Goal: Task Accomplishment & Management: Manage account settings

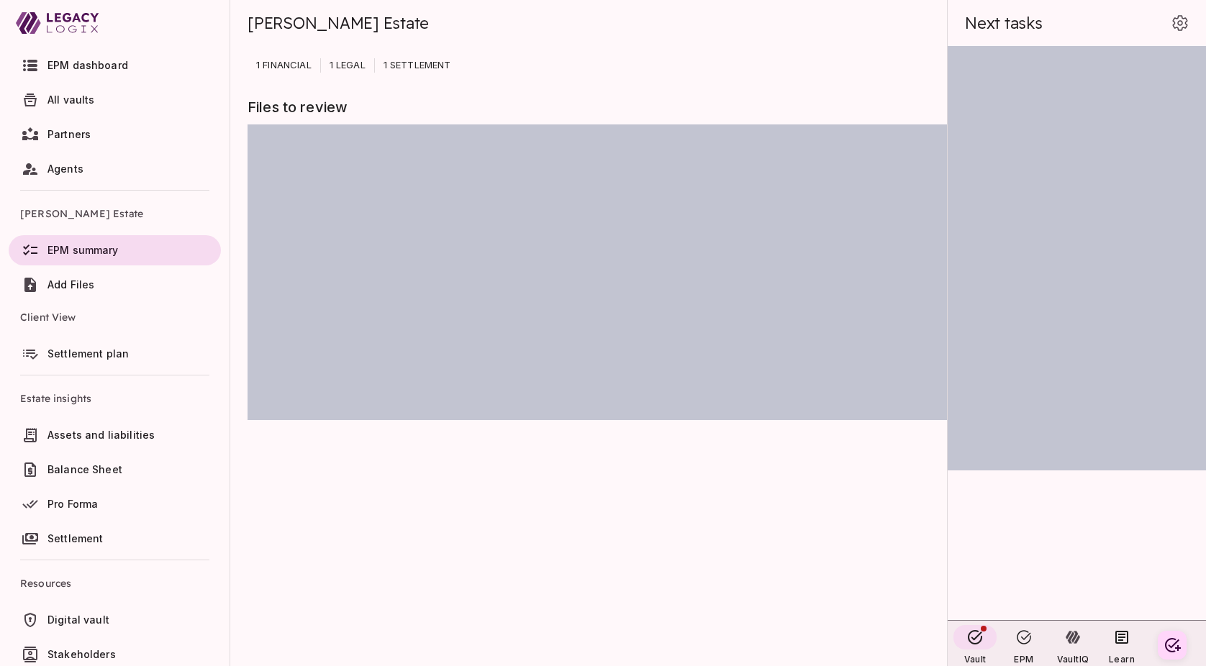
click at [75, 65] on span "EPM dashboard" at bounding box center [87, 65] width 81 height 12
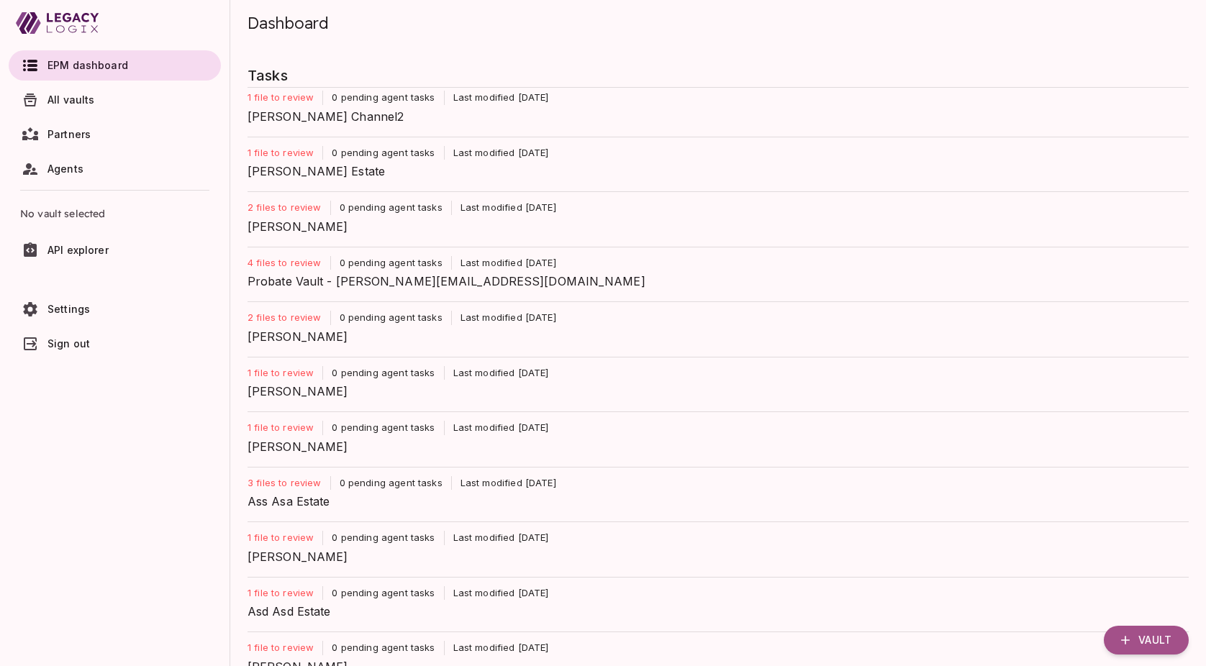
click at [299, 112] on span "Chris Channel2" at bounding box center [711, 116] width 929 height 17
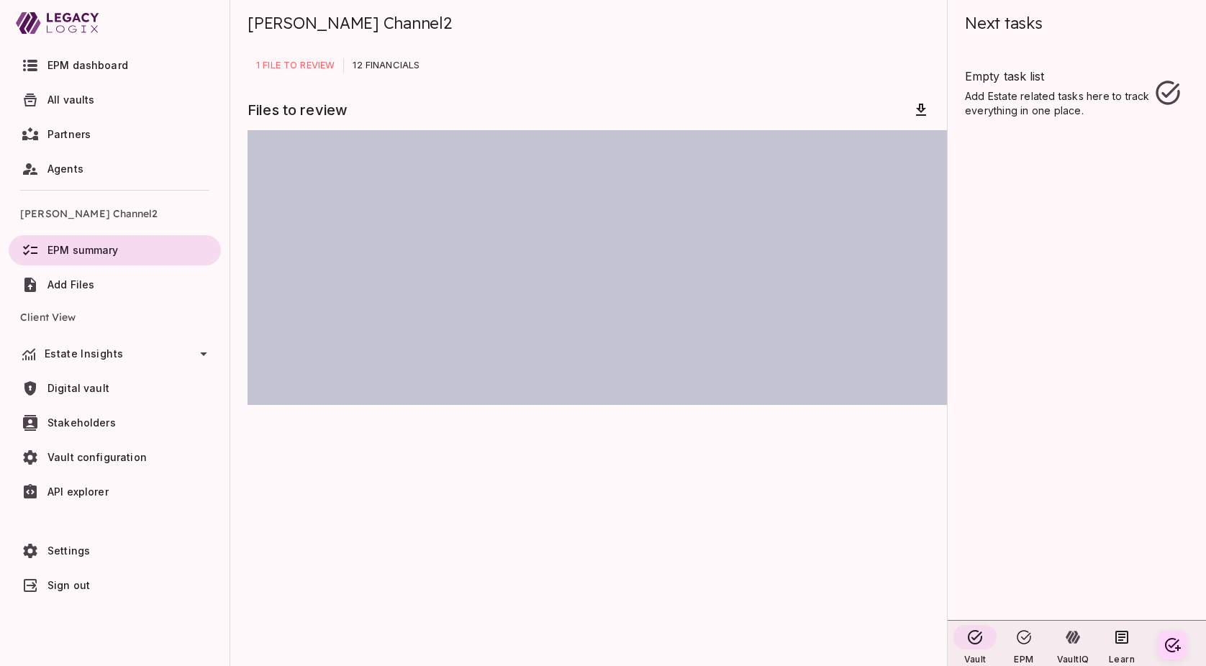
click at [67, 283] on span "Add Files" at bounding box center [70, 284] width 47 height 12
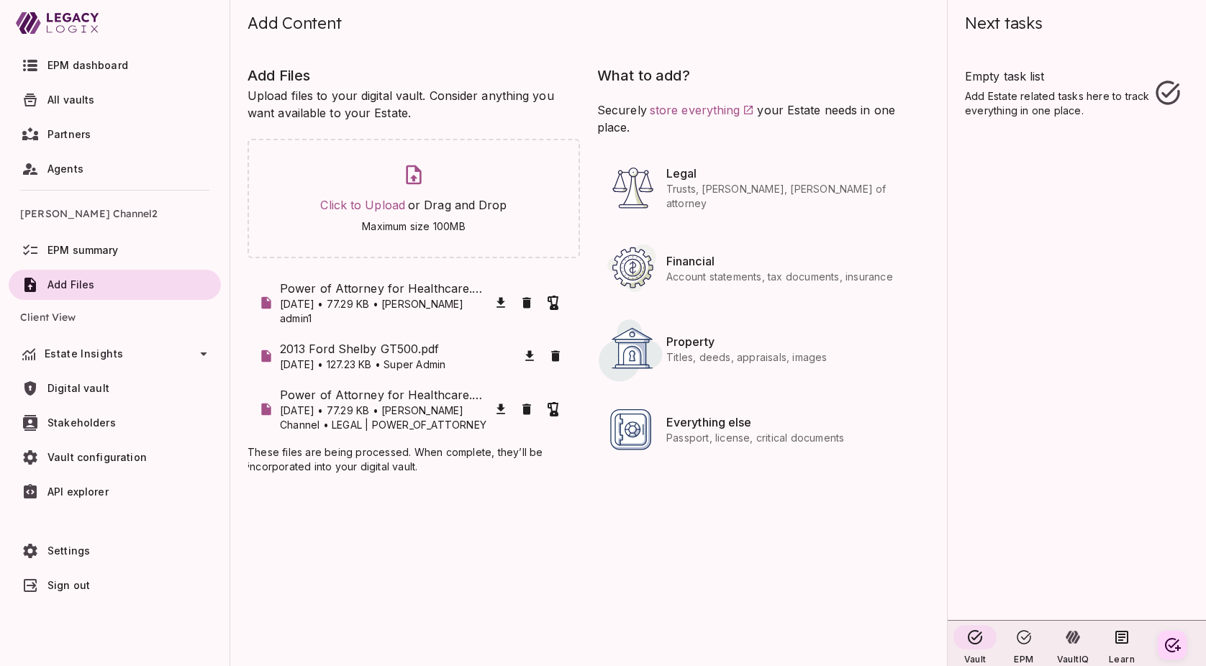
click at [94, 249] on span "EPM summary" at bounding box center [82, 250] width 71 height 12
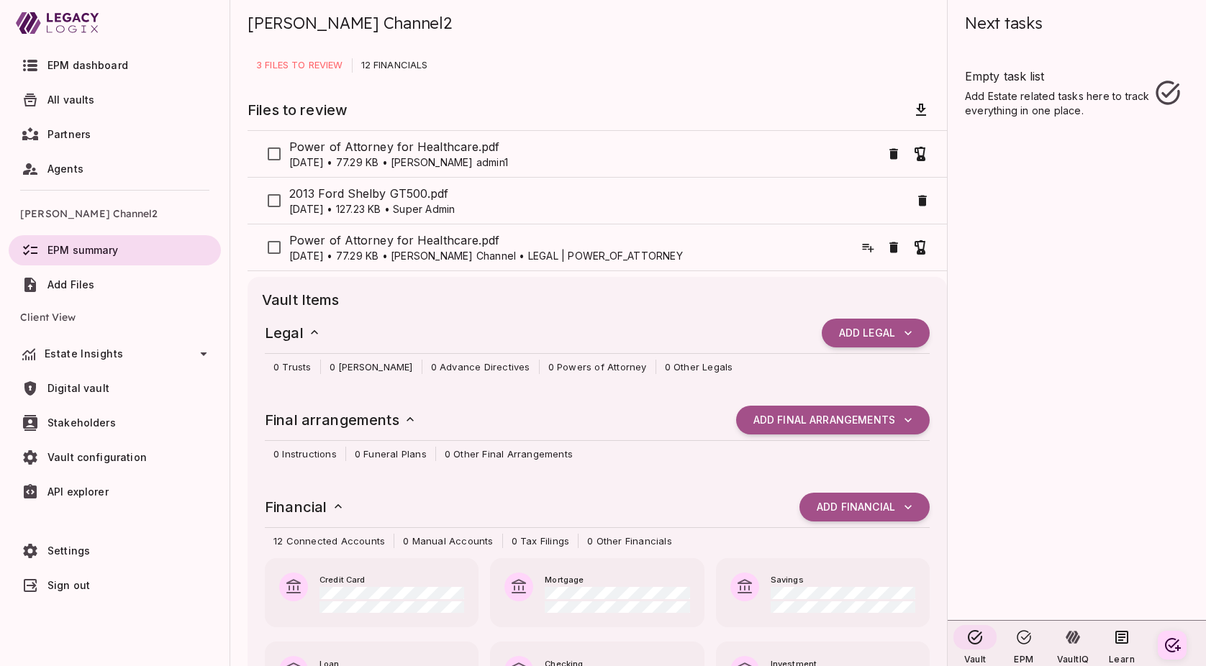
click at [63, 283] on span "Add Files" at bounding box center [70, 284] width 47 height 12
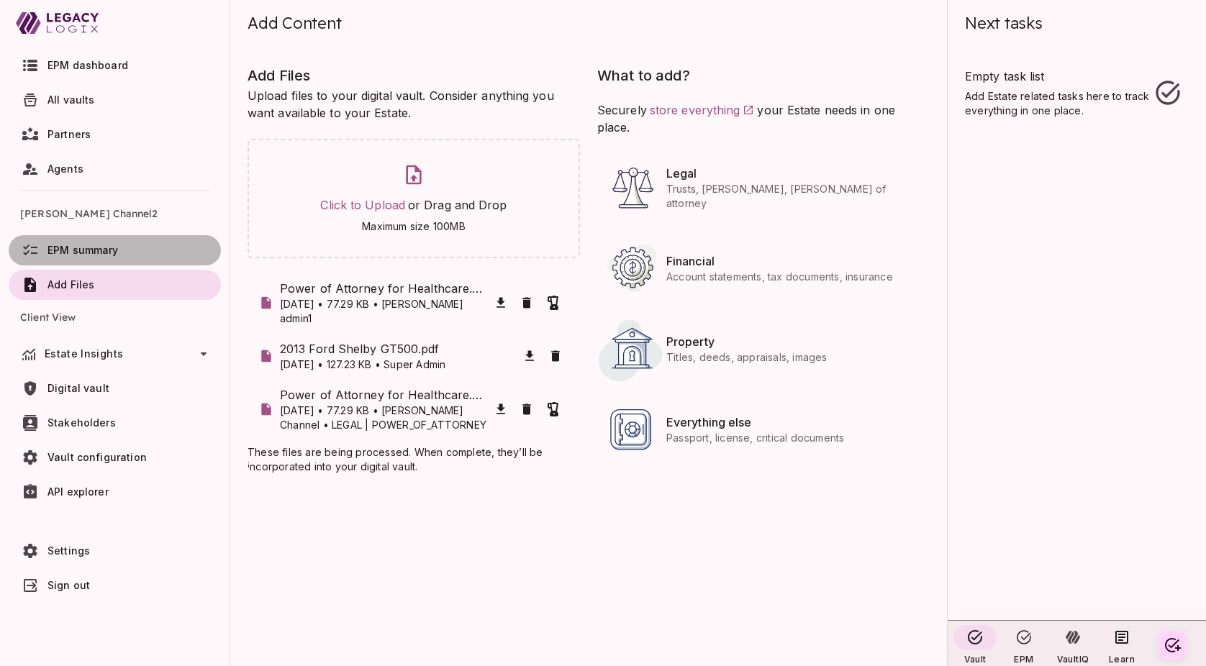
click at [86, 253] on span "EPM summary" at bounding box center [82, 250] width 71 height 12
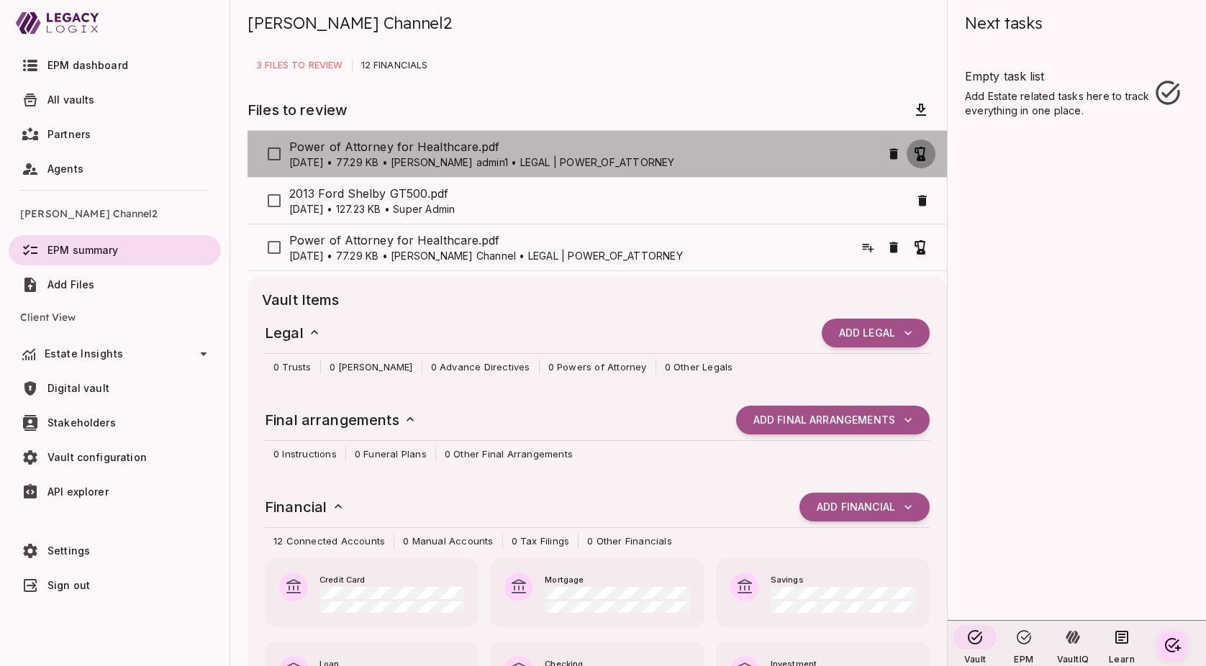
click at [921, 155] on icon "button" at bounding box center [919, 154] width 11 height 14
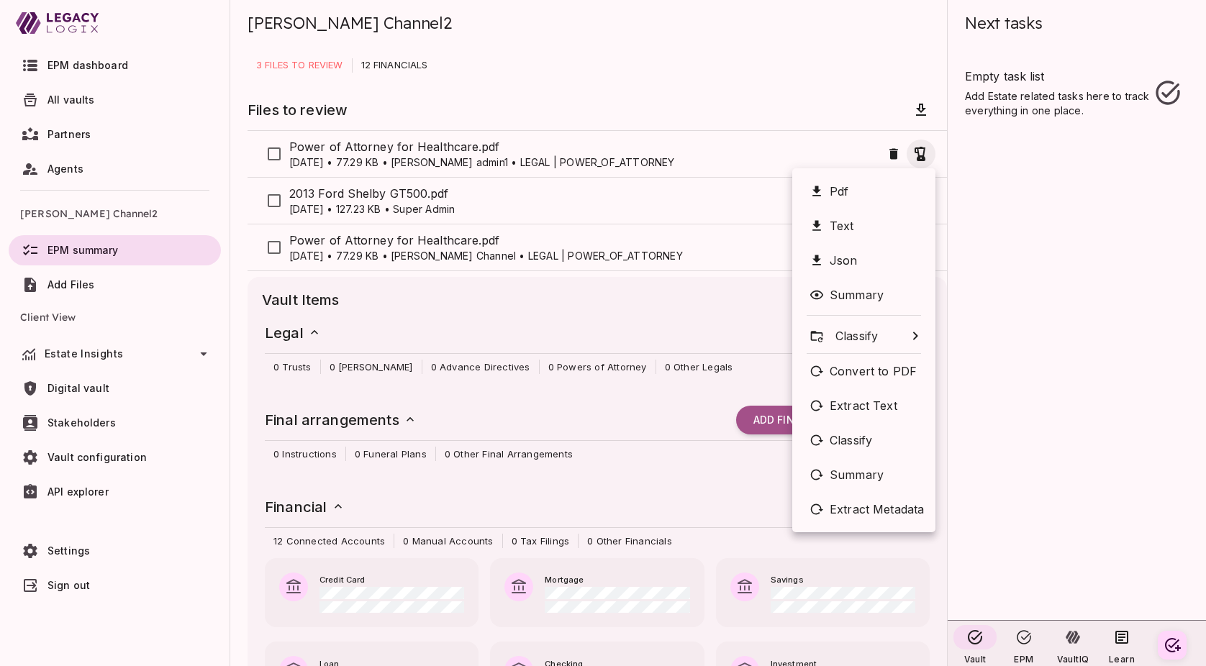
click at [999, 180] on div at bounding box center [603, 333] width 1206 height 666
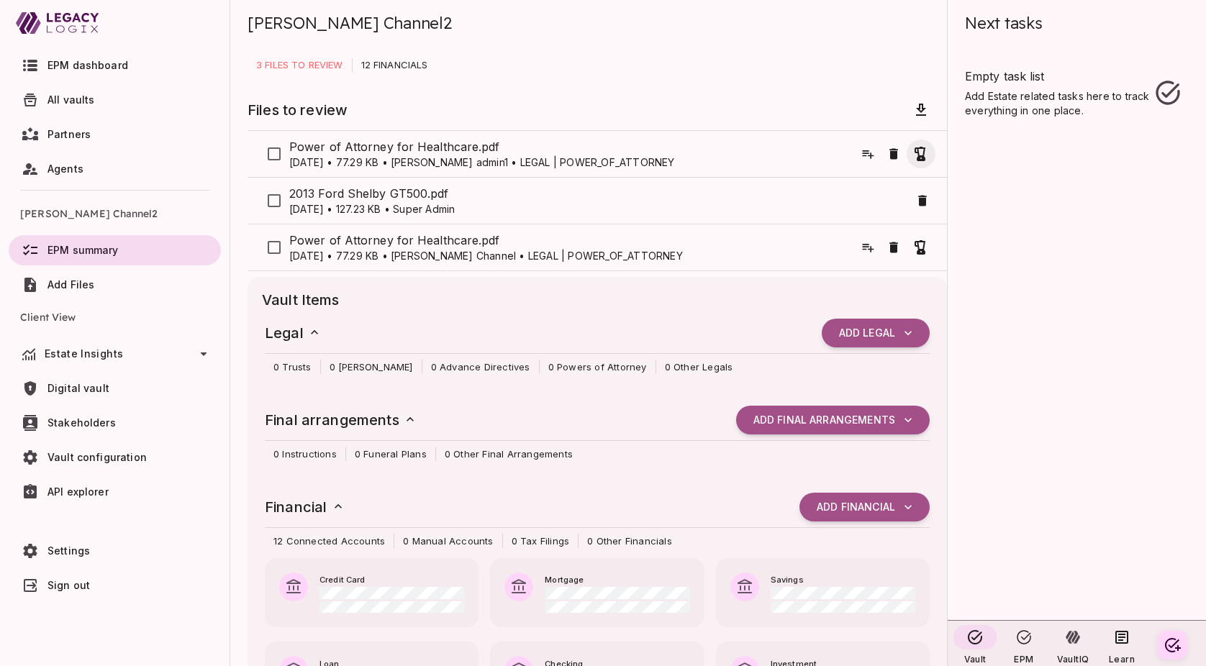
click at [93, 65] on span "EPM dashboard" at bounding box center [87, 65] width 81 height 12
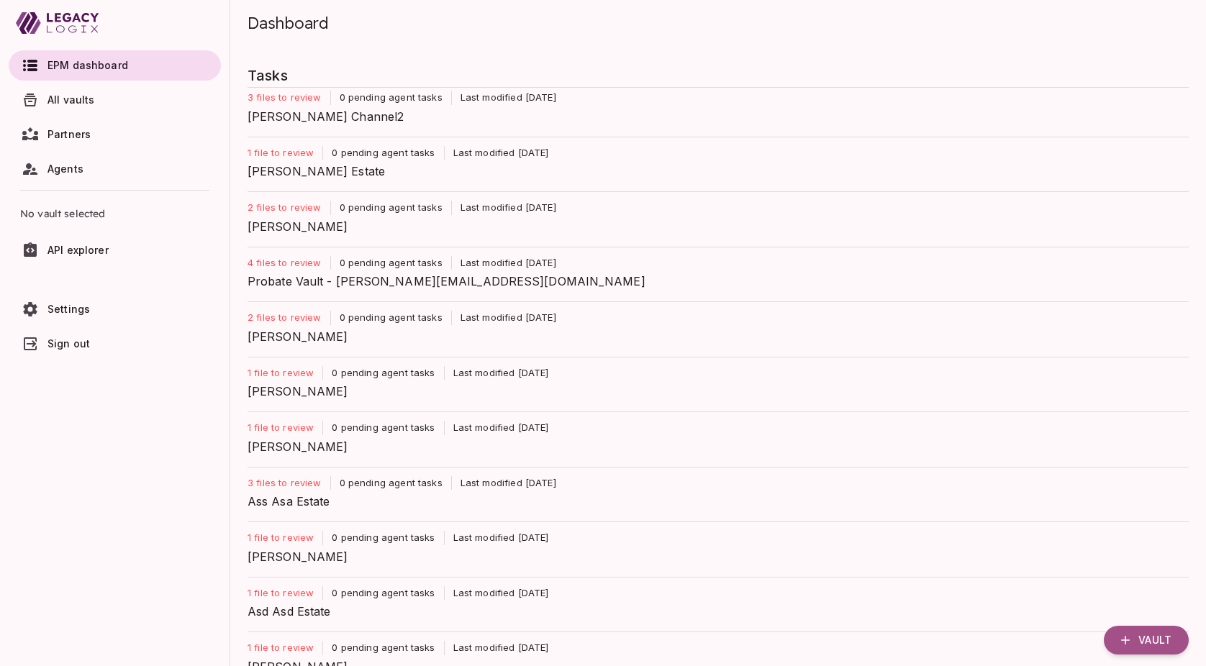
click at [70, 345] on span "Sign out" at bounding box center [68, 343] width 42 height 12
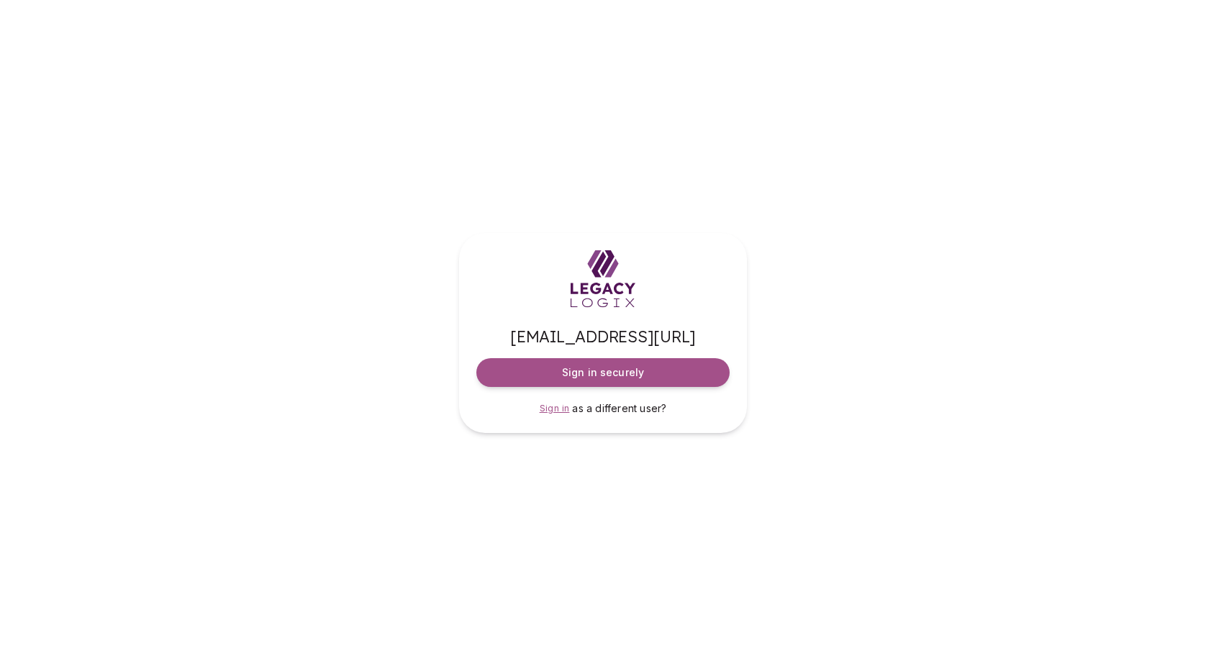
click at [557, 411] on span "Sign in" at bounding box center [555, 408] width 30 height 11
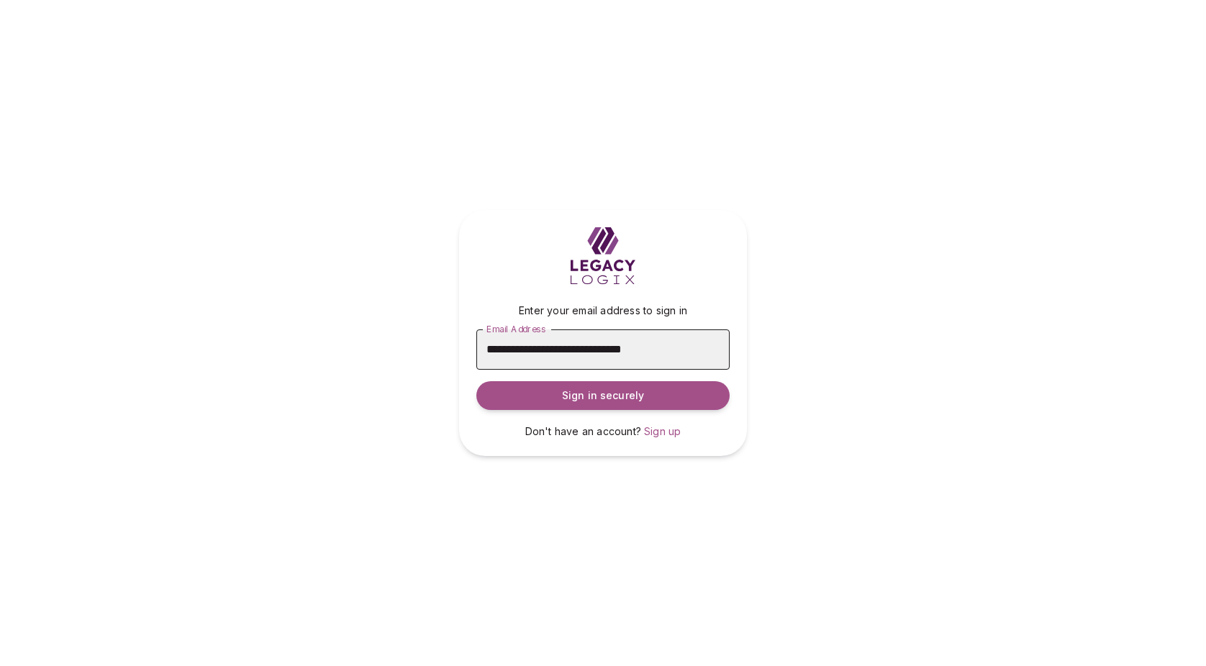
click at [592, 347] on input "**********" at bounding box center [602, 349] width 253 height 40
type input "**********"
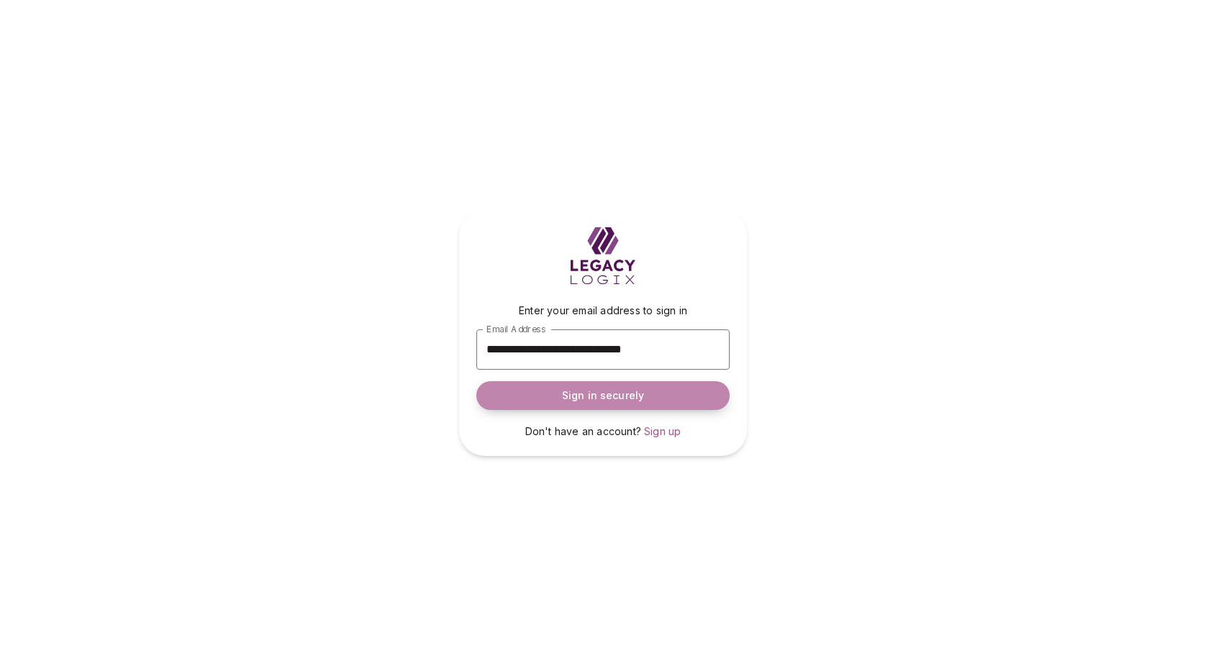
click at [595, 403] on button "Sign in securely" at bounding box center [602, 395] width 253 height 29
